Goal: Information Seeking & Learning: Learn about a topic

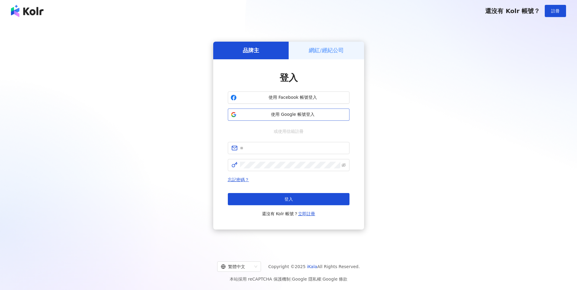
click at [279, 110] on button "使用 Google 帳號登入" at bounding box center [289, 115] width 122 height 12
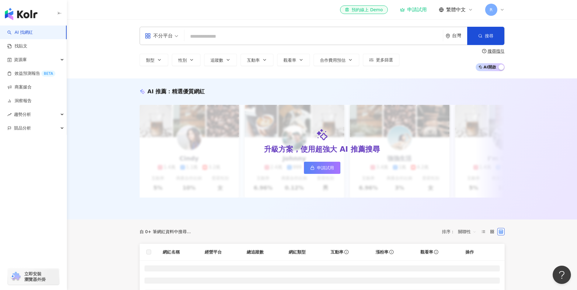
click at [317, 6] on div "el-icon-cs 預約線上 Demo 申請試用 繁體中文 R" at bounding box center [322, 9] width 365 height 19
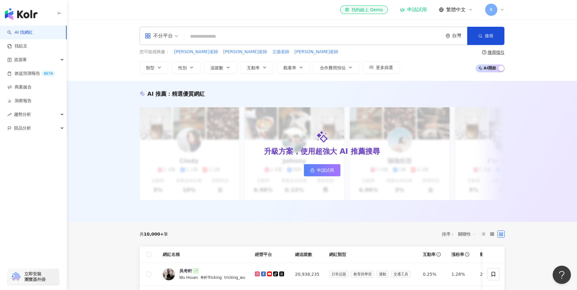
click at [218, 38] on input "search" at bounding box center [314, 37] width 254 height 12
paste input "**********"
type input "**********"
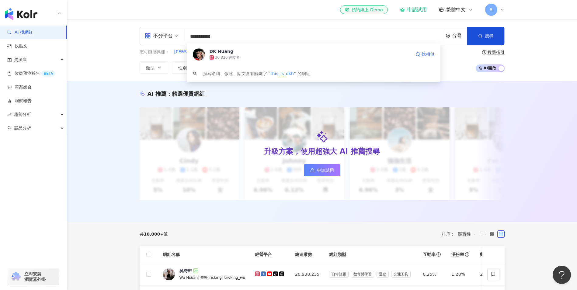
click at [246, 55] on div "36,826 追蹤者" at bounding box center [310, 57] width 201 height 6
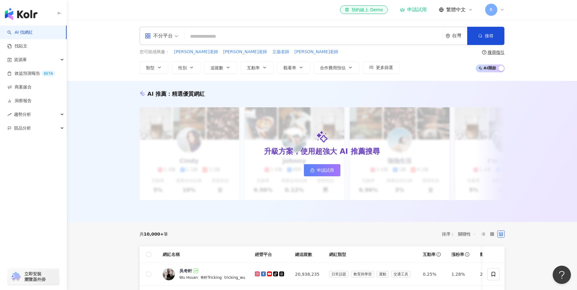
paste input "**********"
type input "**********"
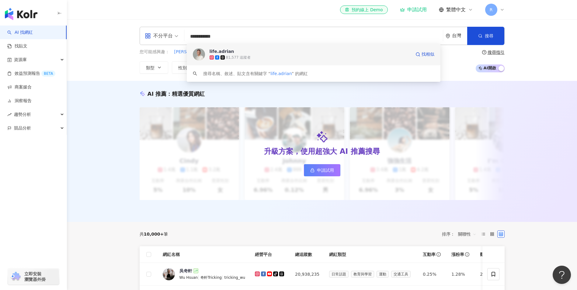
click at [394, 62] on div "life.adrian 81,577 追蹤者 找相似" at bounding box center [314, 54] width 254 height 22
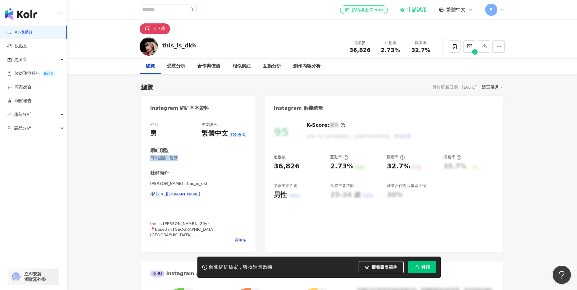
drag, startPoint x: 180, startPoint y: 159, endPoint x: 150, endPoint y: 157, distance: 30.5
click at [150, 157] on span "日常話題 · 運動" at bounding box center [198, 157] width 96 height 5
drag, startPoint x: 381, startPoint y: 48, endPoint x: 404, endPoint y: 51, distance: 23.3
click at [404, 51] on div "互動率 2.73%" at bounding box center [390, 46] width 30 height 13
click at [271, 66] on div "互動分析" at bounding box center [272, 66] width 18 height 7
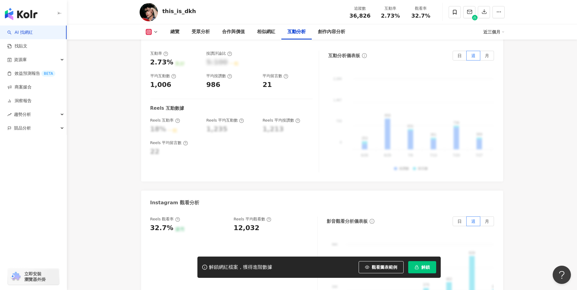
scroll to position [1276, 0]
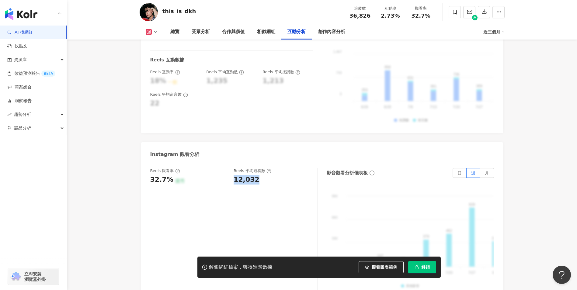
drag, startPoint x: 235, startPoint y: 167, endPoint x: 257, endPoint y: 171, distance: 23.2
click at [257, 175] on div "12,032" at bounding box center [273, 179] width 78 height 9
copy div "12,032"
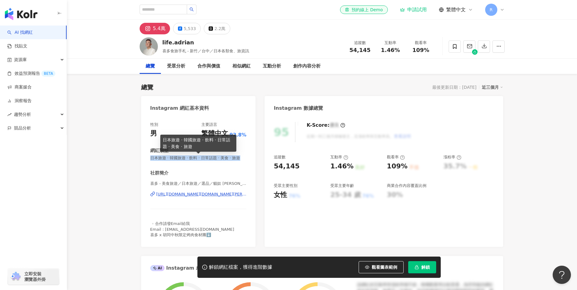
drag, startPoint x: 149, startPoint y: 157, endPoint x: 162, endPoint y: 162, distance: 13.6
click at [162, 162] on div "性別 男 主要語言 繁體中文 92.8% 網紅類型 日本旅遊 · 韓國旅遊 · 飲料 · 日常話題 · 美食 · 旅遊 社群簡介 喜多 - 美食旅遊／日本旅遊…" at bounding box center [198, 181] width 115 height 131
copy span "日本旅遊 · 韓國旅遊 · 飲料 · 日常話題 · 美食 · 旅遊"
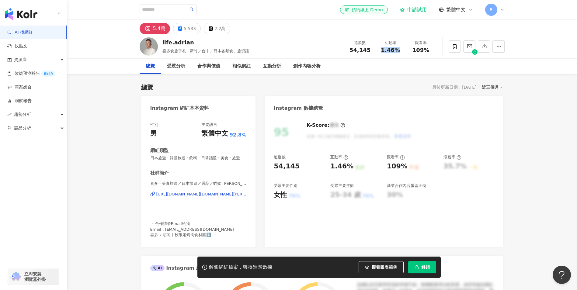
drag, startPoint x: 382, startPoint y: 48, endPoint x: 405, endPoint y: 49, distance: 22.2
click at [405, 49] on div "互動率 1.46%" at bounding box center [390, 46] width 30 height 13
copy span "1.46%"
click at [274, 65] on div "互動分析" at bounding box center [272, 66] width 18 height 7
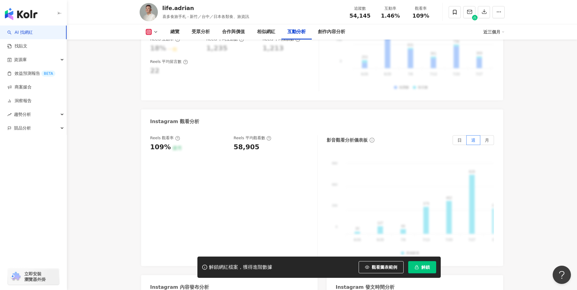
scroll to position [1313, 0]
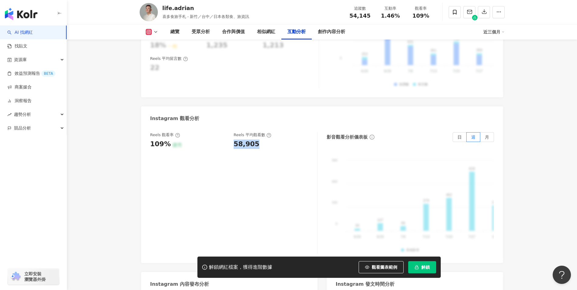
drag, startPoint x: 252, startPoint y: 140, endPoint x: 257, endPoint y: 141, distance: 5.6
click at [257, 141] on div "Reels 觀看率 109% 優秀 [PERSON_NAME] 平均觀看數 58,905" at bounding box center [230, 140] width 161 height 16
copy div "58,905"
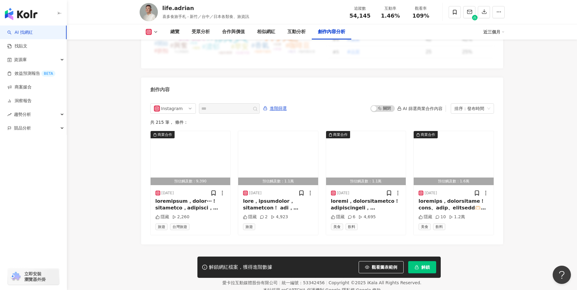
scroll to position [1830, 0]
